Goal: Check status: Check status

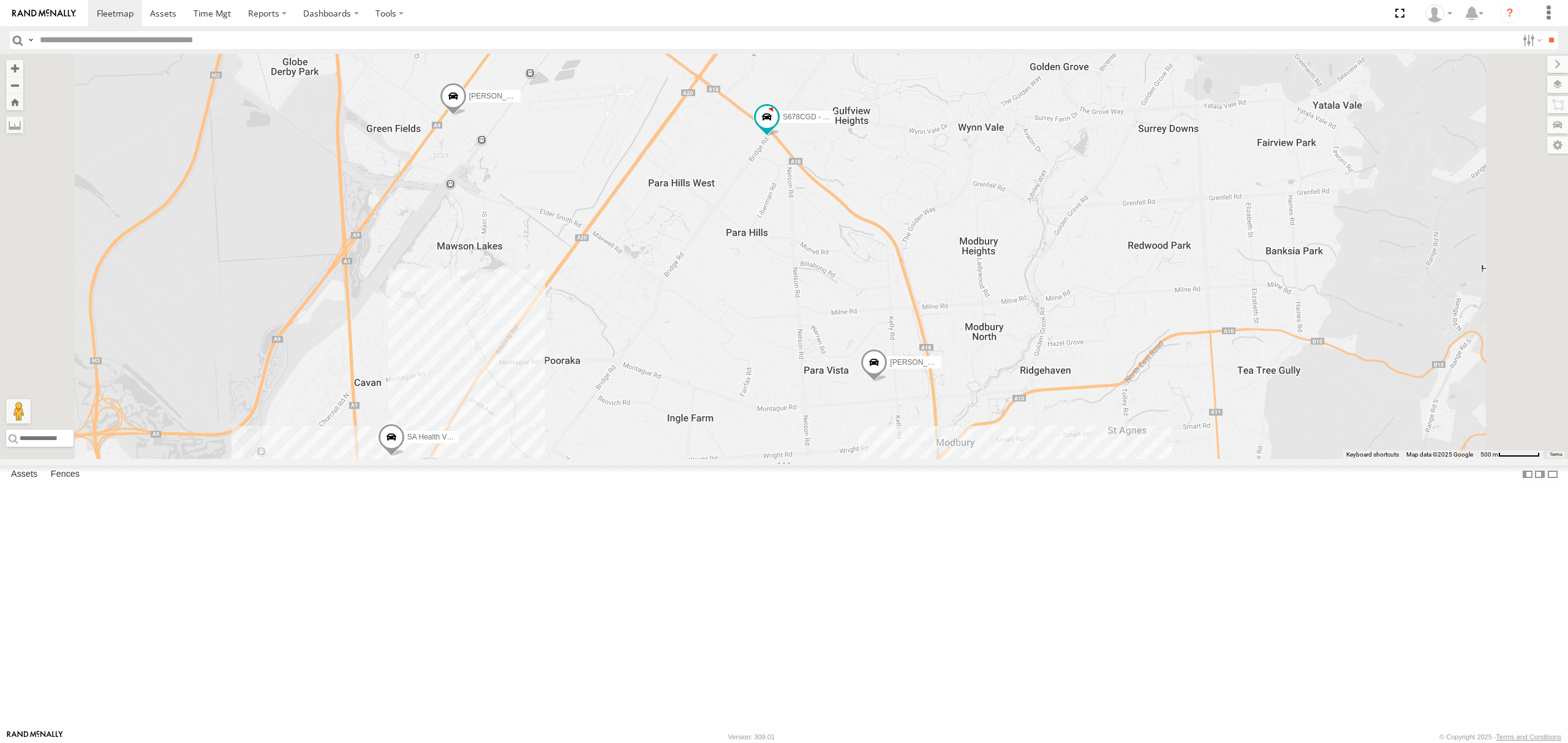
click at [0, 0] on div "All Assets" at bounding box center [0, 0] width 0 height 0
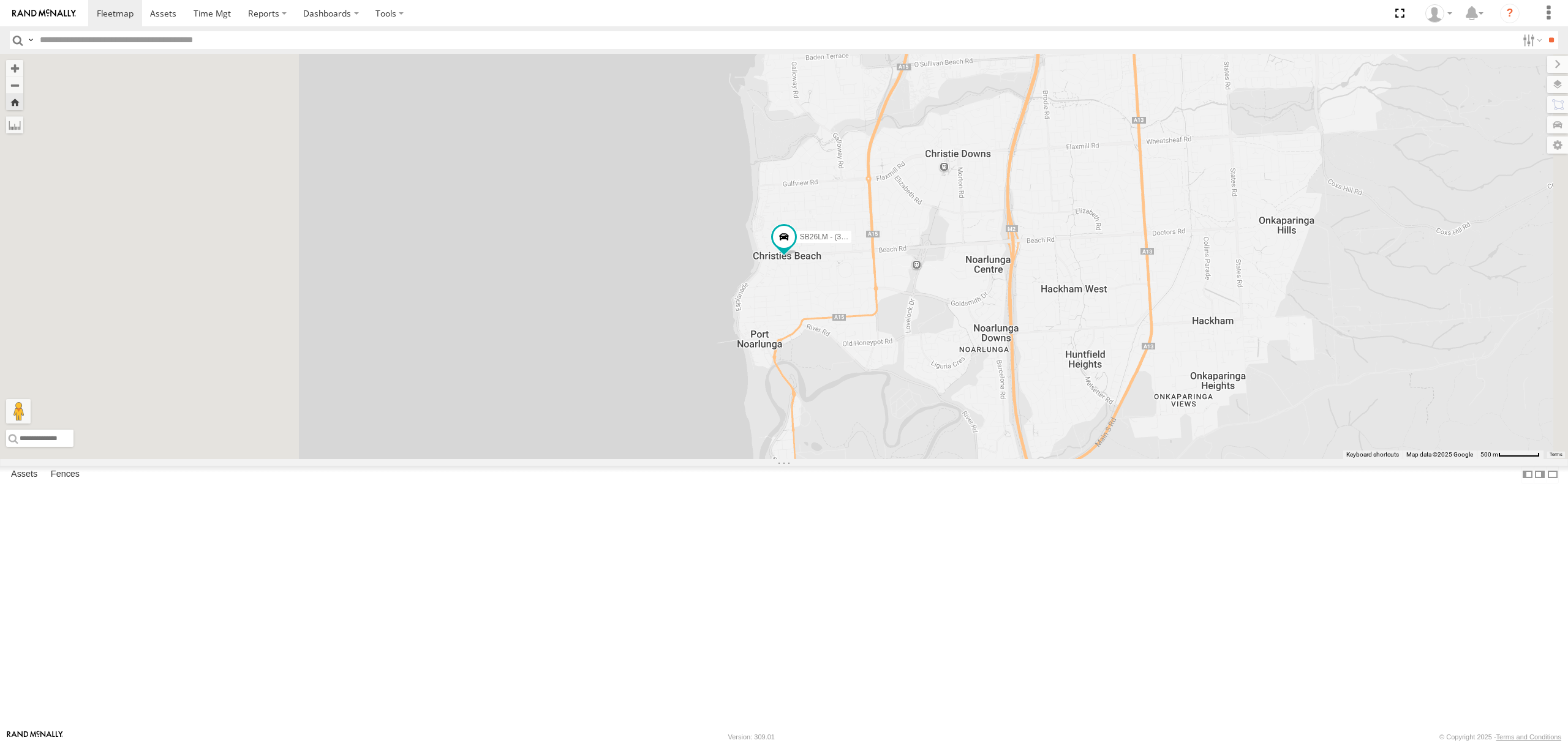
click at [0, 0] on div "5.3" at bounding box center [0, 0] width 0 height 0
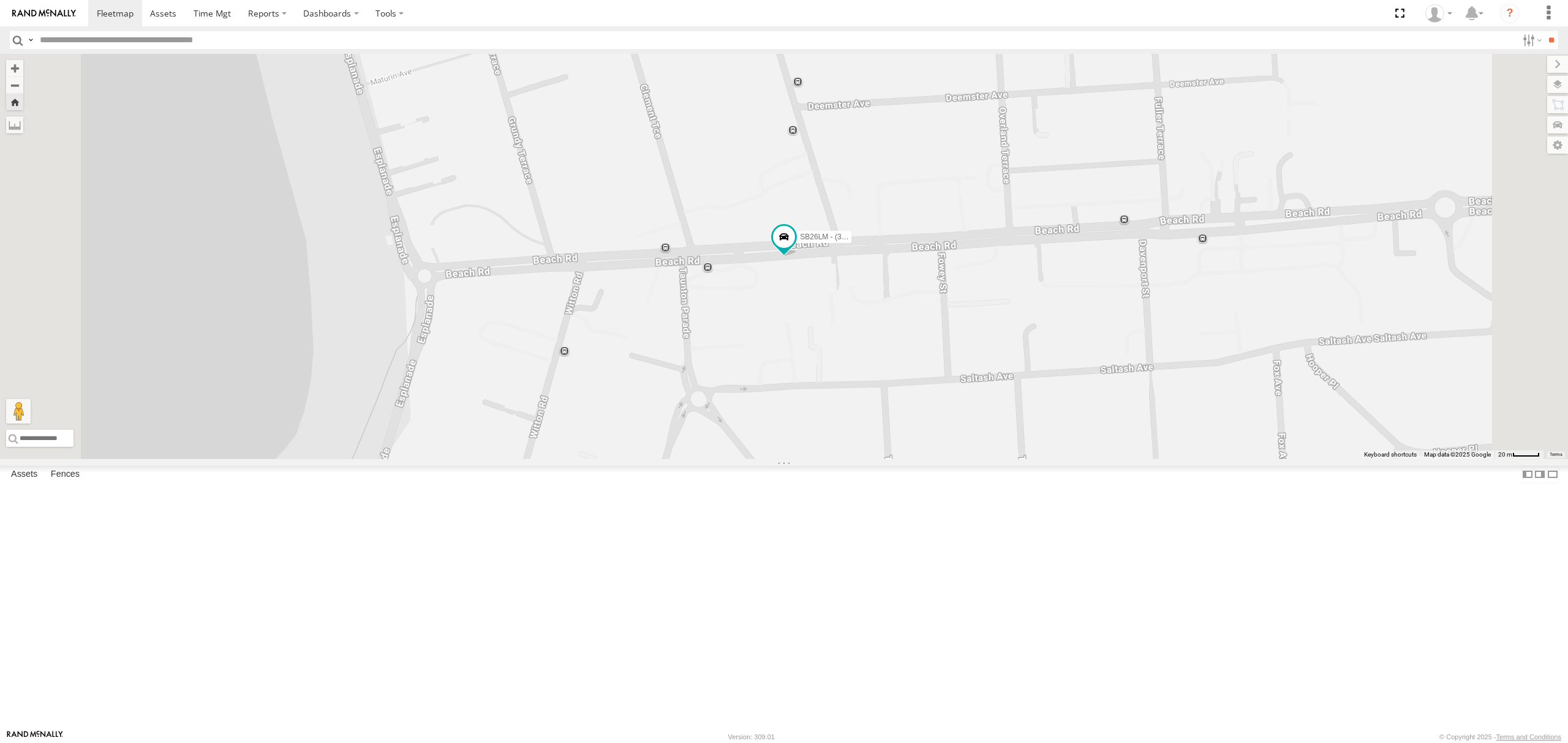
click at [0, 0] on div "SB26LM - (3P HINO) R7 All Assets [GEOGRAPHIC_DATA] -35.13928 138.47413 Video -0…" at bounding box center [0, 0] width 0 height 0
click at [0, 0] on div "S678CGD - Fridge It Sprinter" at bounding box center [0, 0] width 0 height 0
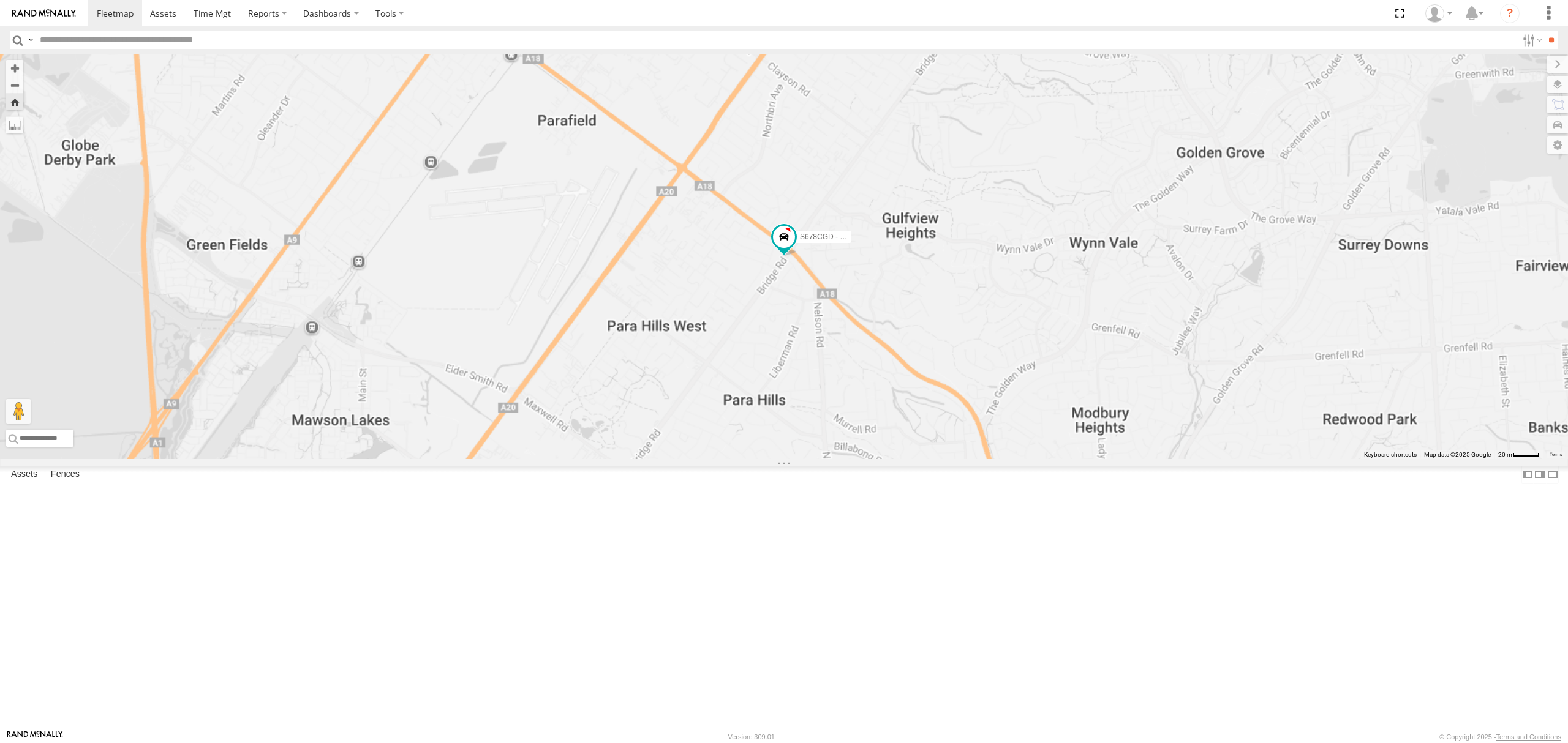
click at [0, 0] on div "All Assets" at bounding box center [0, 0] width 0 height 0
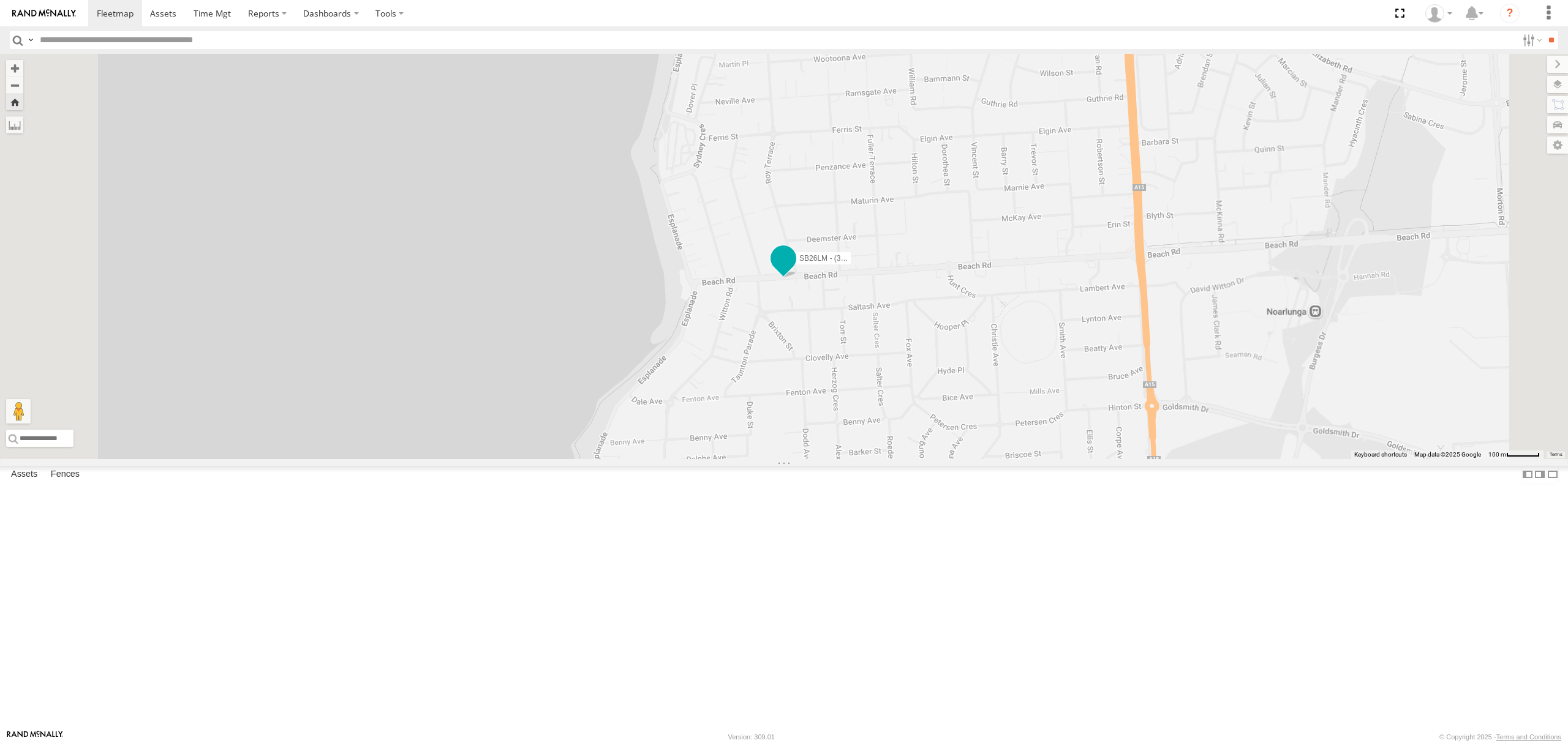
click at [794, 270] on span at bounding box center [783, 259] width 22 height 22
click at [947, 459] on div "SB26LM - (3P HINO) R7 SB26LM - (3P HINO) R7 All [GEOGRAPHIC_DATA] -35.13936 , 1…" at bounding box center [784, 256] width 1568 height 405
click at [0, 0] on div "All Assets" at bounding box center [0, 0] width 0 height 0
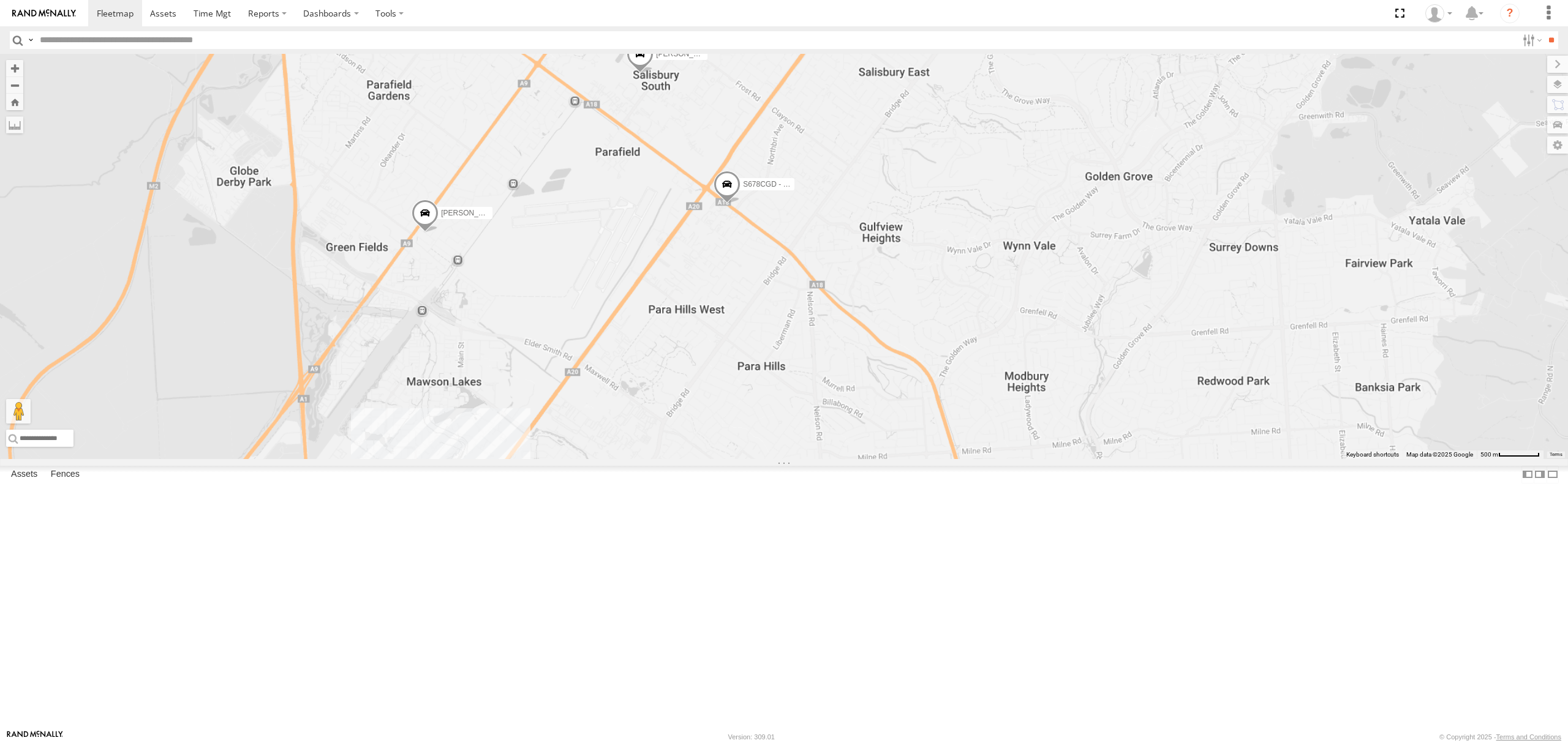
click at [0, 0] on div "All Assets" at bounding box center [0, 0] width 0 height 0
